Goal: Transaction & Acquisition: Purchase product/service

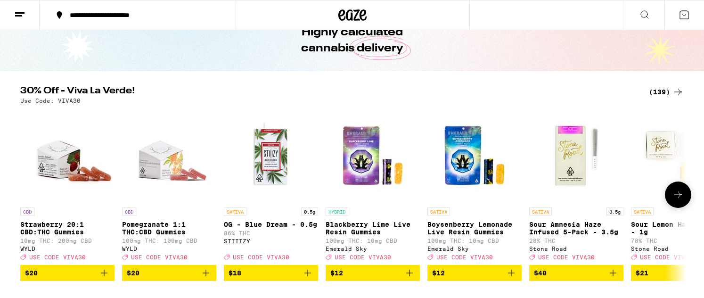
scroll to position [53, 0]
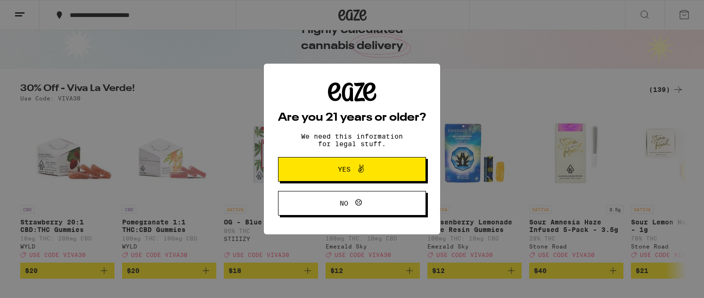
click at [359, 164] on icon at bounding box center [360, 168] width 11 height 11
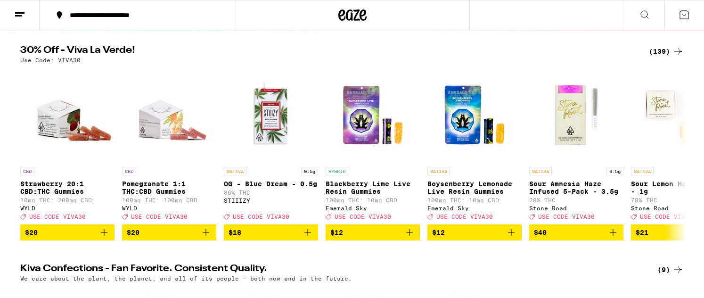
scroll to position [0, 0]
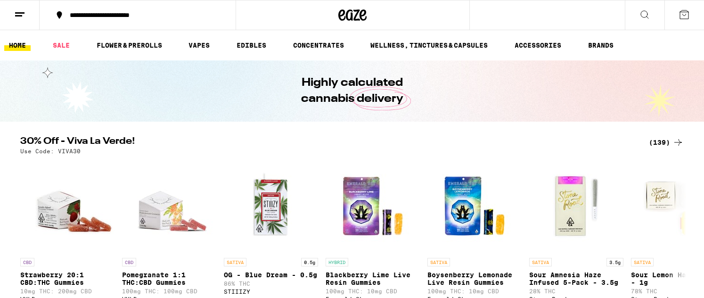
click at [648, 13] on icon at bounding box center [644, 14] width 11 height 11
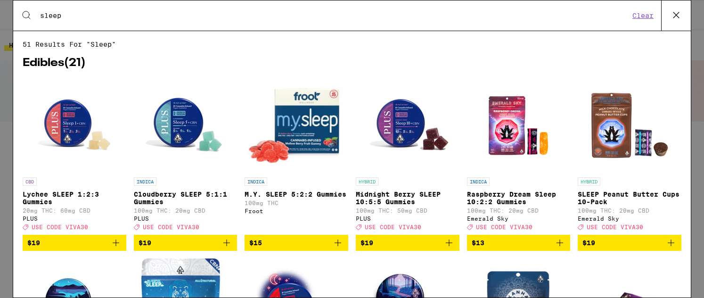
type input "sleep"
click at [65, 137] on img "Open page for Lychee SLEEP 1:2:3 Gummies from PLUS" at bounding box center [74, 125] width 94 height 94
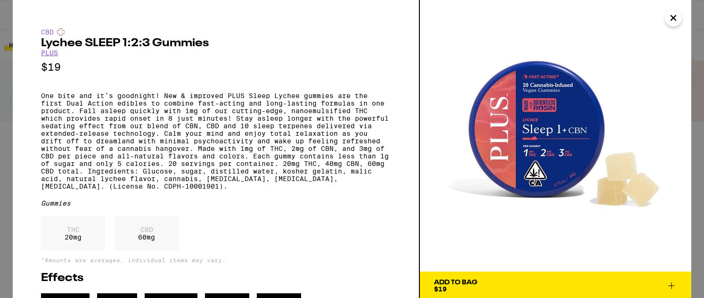
click at [673, 18] on icon "Close" at bounding box center [673, 18] width 5 height 5
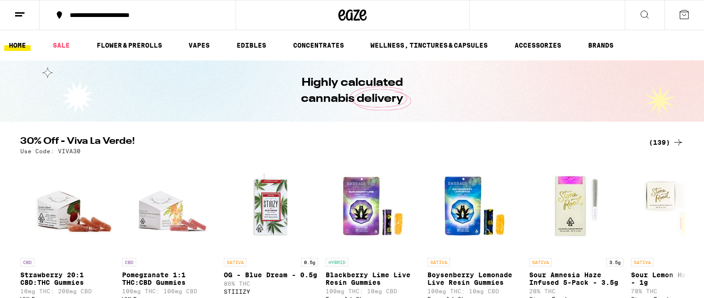
click at [513, 19] on div "**********" at bounding box center [352, 15] width 704 height 30
click at [539, 15] on div "**********" at bounding box center [352, 15] width 704 height 30
click at [630, 14] on button at bounding box center [645, 15] width 40 height 30
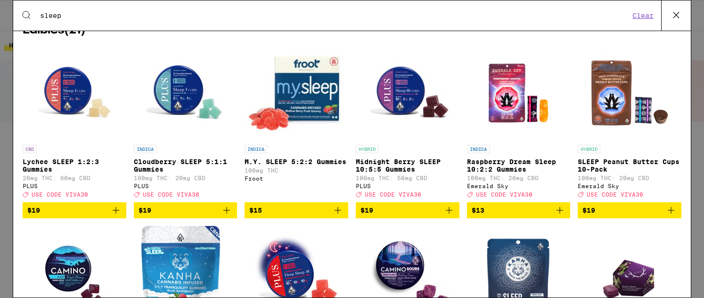
scroll to position [33, 0]
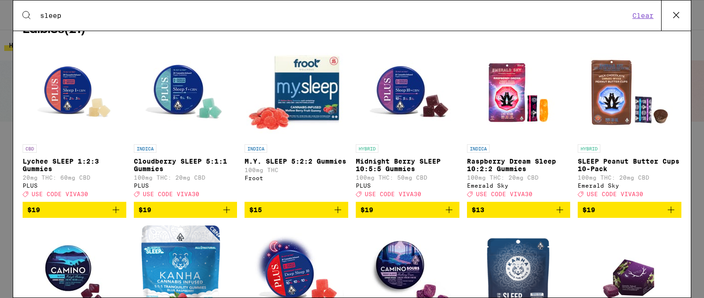
click at [170, 114] on img "Open page for Cloudberry SLEEP 5:1:1 Gummies from PLUS" at bounding box center [185, 92] width 94 height 94
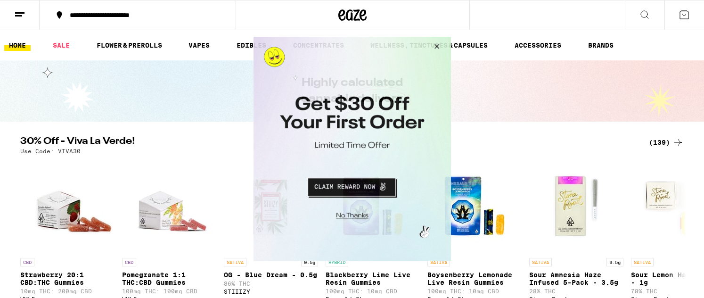
click at [436, 47] on button "Close Modal" at bounding box center [434, 48] width 25 height 23
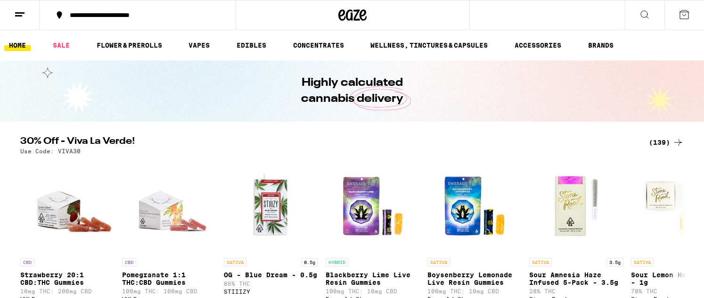
click at [639, 13] on icon at bounding box center [644, 14] width 11 height 11
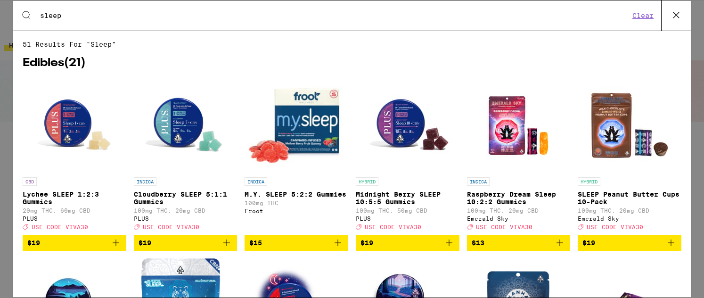
click at [58, 126] on img "Open page for Lychee SLEEP 1:2:3 Gummies from PLUS" at bounding box center [74, 125] width 94 height 94
